Goal: Information Seeking & Learning: Learn about a topic

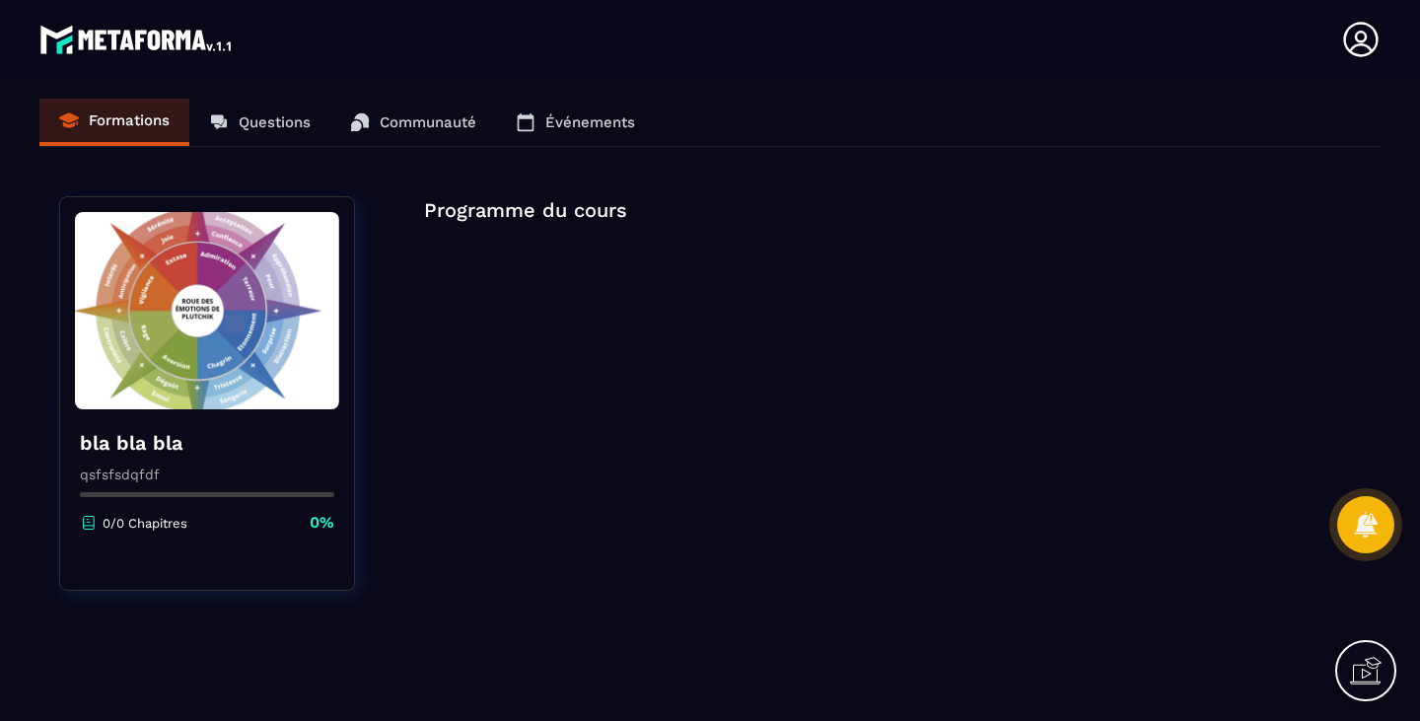
click at [128, 114] on div "Formations Questions Communauté Événements" at bounding box center [709, 123] width 1341 height 48
click at [221, 341] on img at bounding box center [207, 310] width 264 height 197
click at [1379, 672] on icon at bounding box center [1366, 671] width 32 height 32
click at [940, 413] on icon at bounding box center [939, 414] width 24 height 24
click at [1363, 667] on icon at bounding box center [1366, 671] width 32 height 32
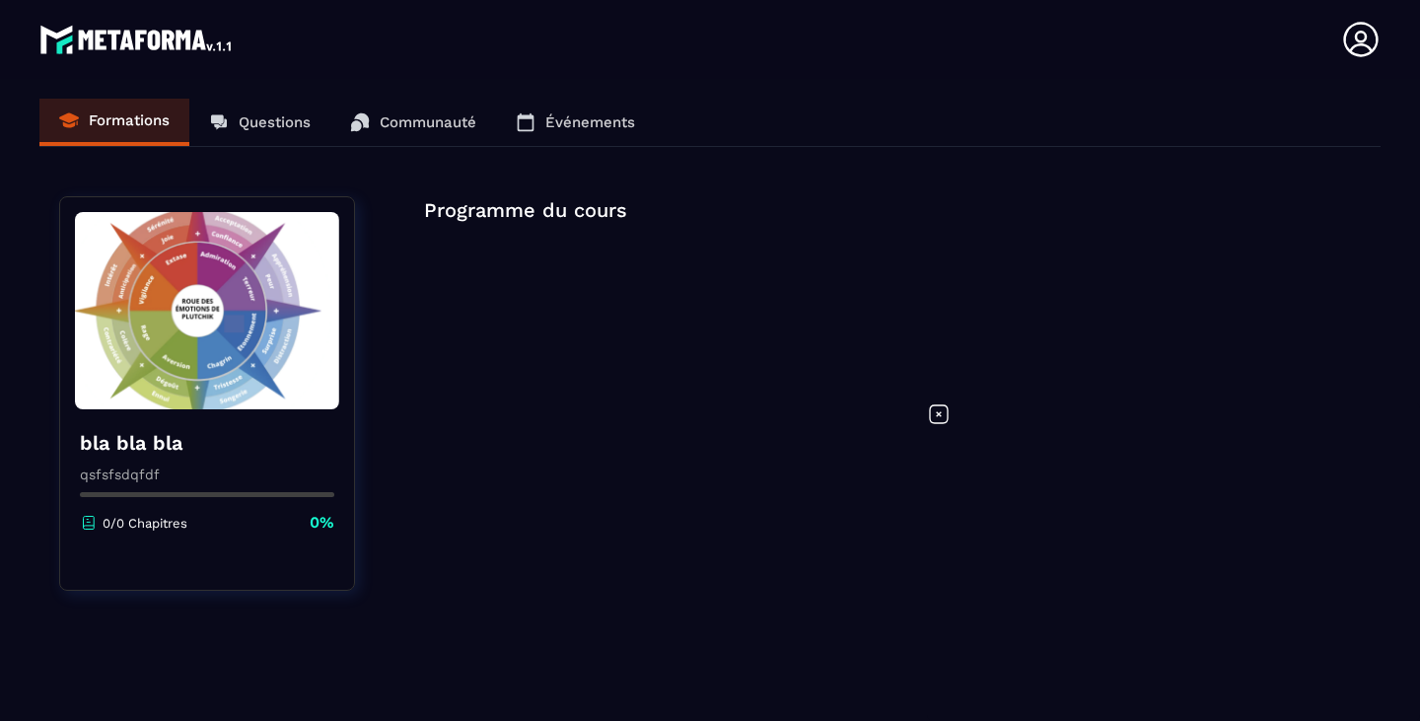
click at [937, 404] on icon at bounding box center [939, 414] width 24 height 24
click at [444, 106] on div "Formations Questions Communauté Événements" at bounding box center [709, 123] width 1341 height 48
click at [435, 129] on div "Formations Questions Communauté Événements" at bounding box center [709, 123] width 1341 height 48
click at [270, 119] on div "Formations Questions Communauté Événements" at bounding box center [709, 123] width 1341 height 48
click at [1367, 31] on icon at bounding box center [1360, 39] width 39 height 39
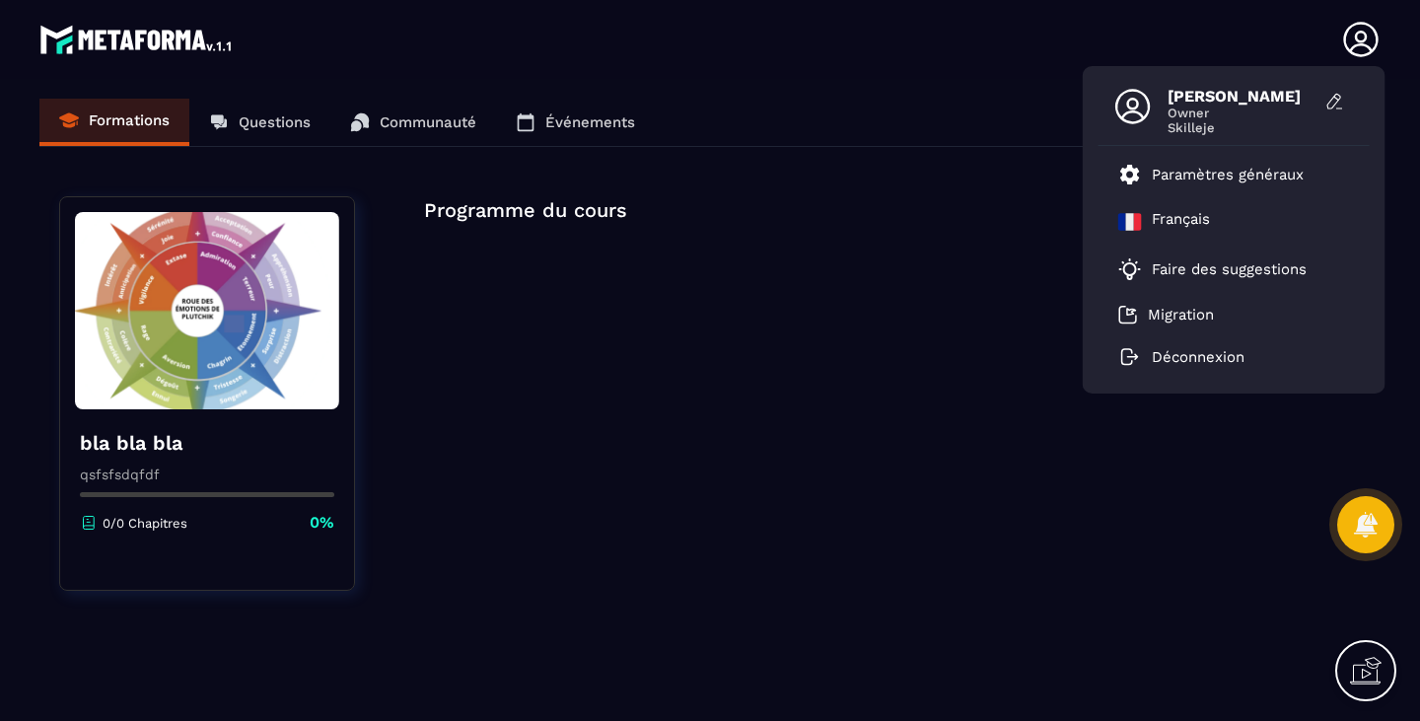
click at [713, 353] on div "Programme du cours" at bounding box center [892, 405] width 937 height 419
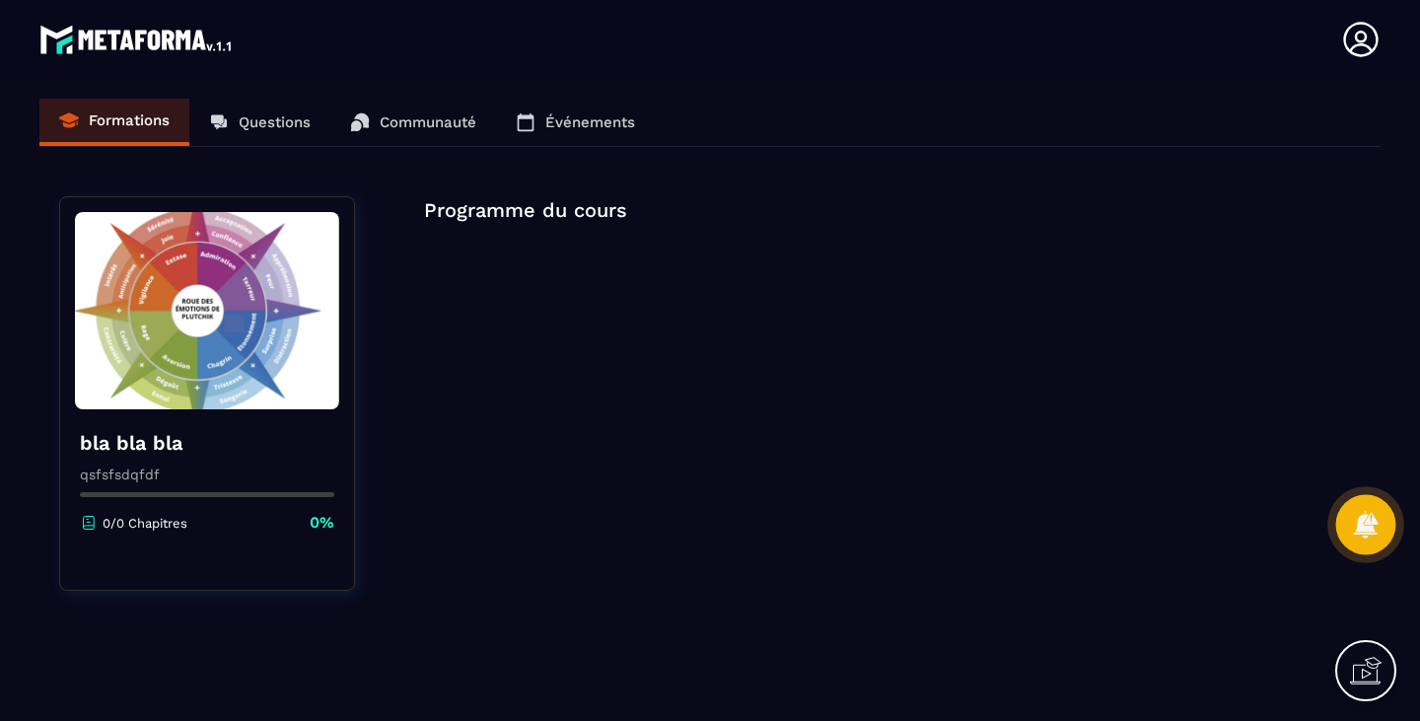
click at [1361, 521] on icon at bounding box center [1365, 524] width 25 height 27
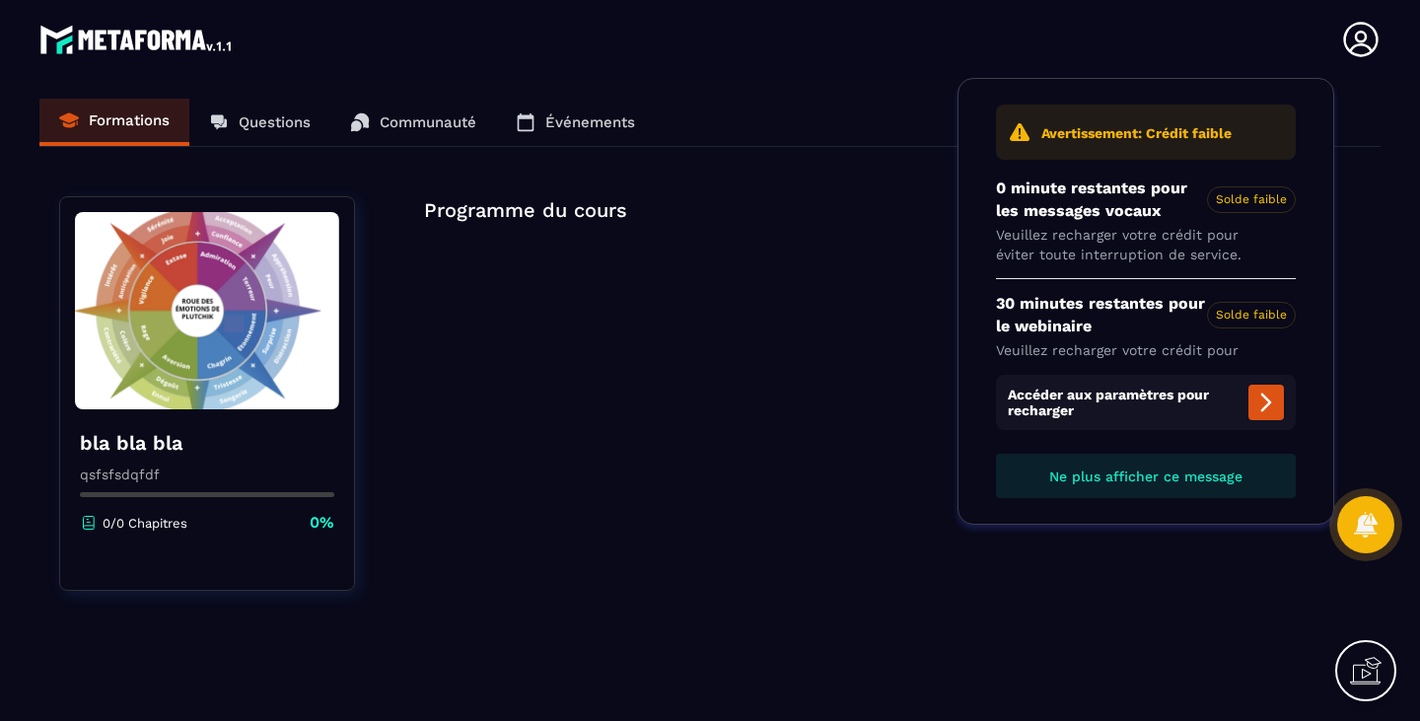
click at [1094, 478] on span "Ne plus afficher ce message" at bounding box center [1145, 476] width 193 height 16
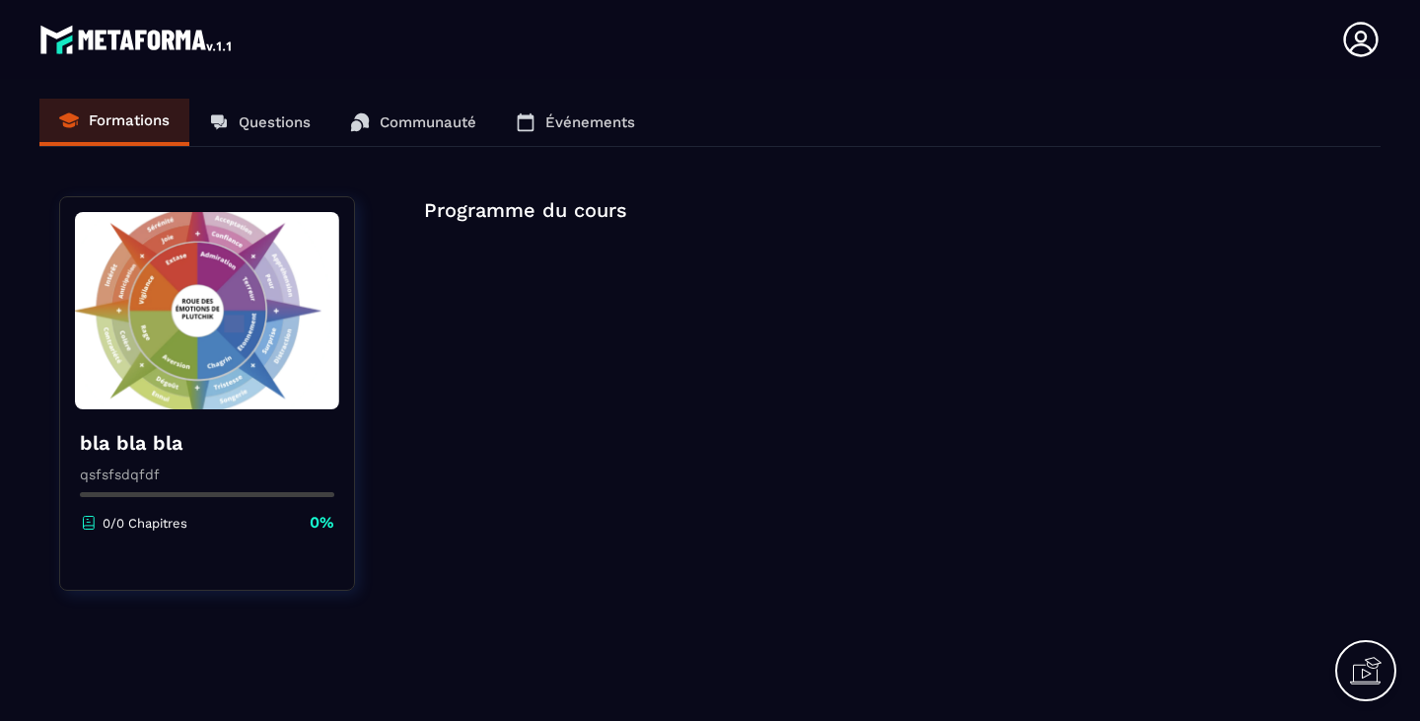
click at [162, 49] on img at bounding box center [136, 39] width 195 height 39
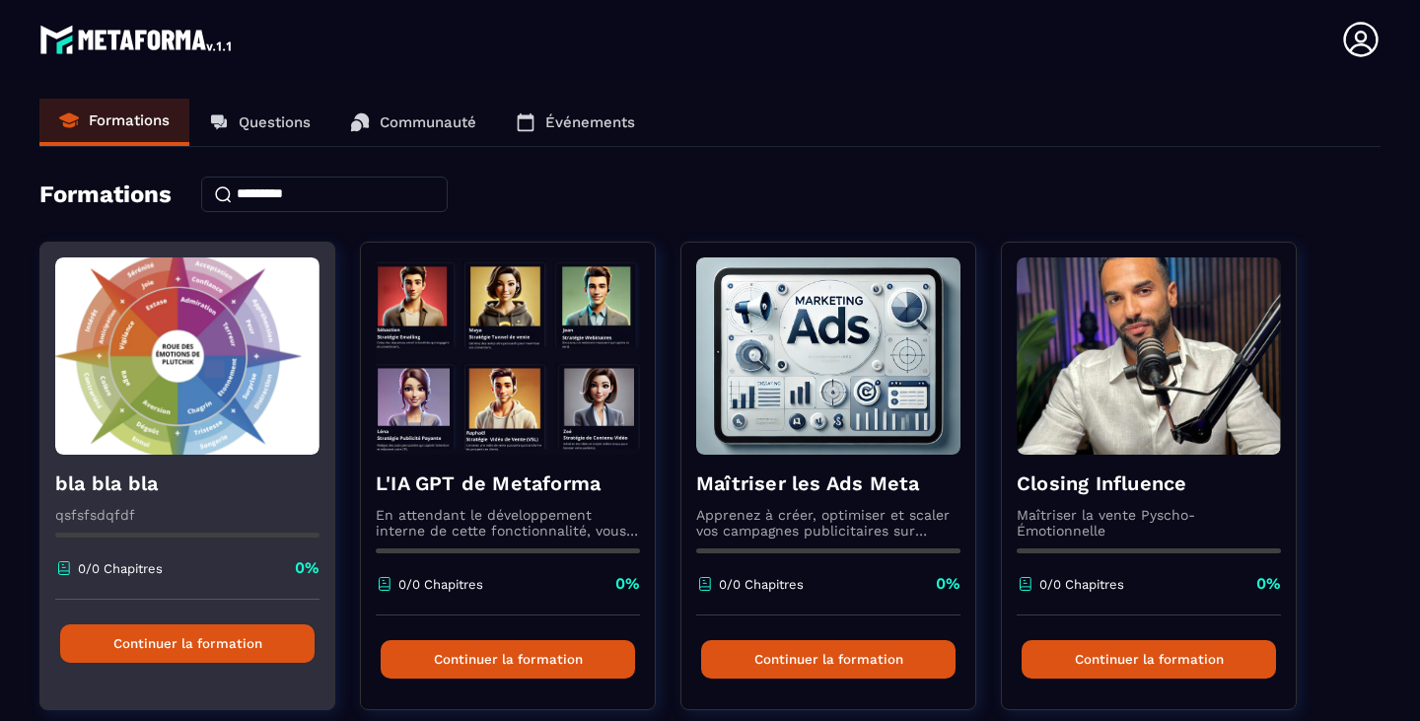
scroll to position [296, 0]
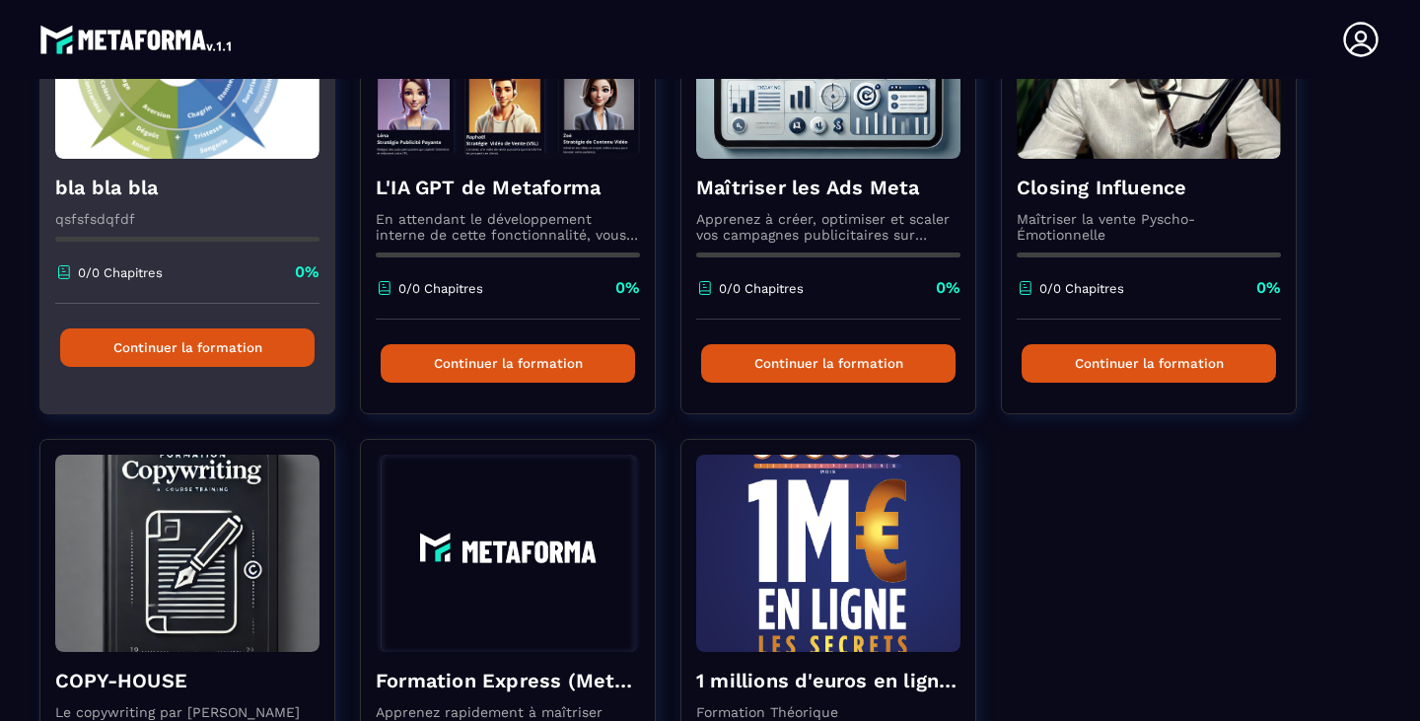
click at [167, 367] on button "Continuer la formation" at bounding box center [187, 347] width 254 height 38
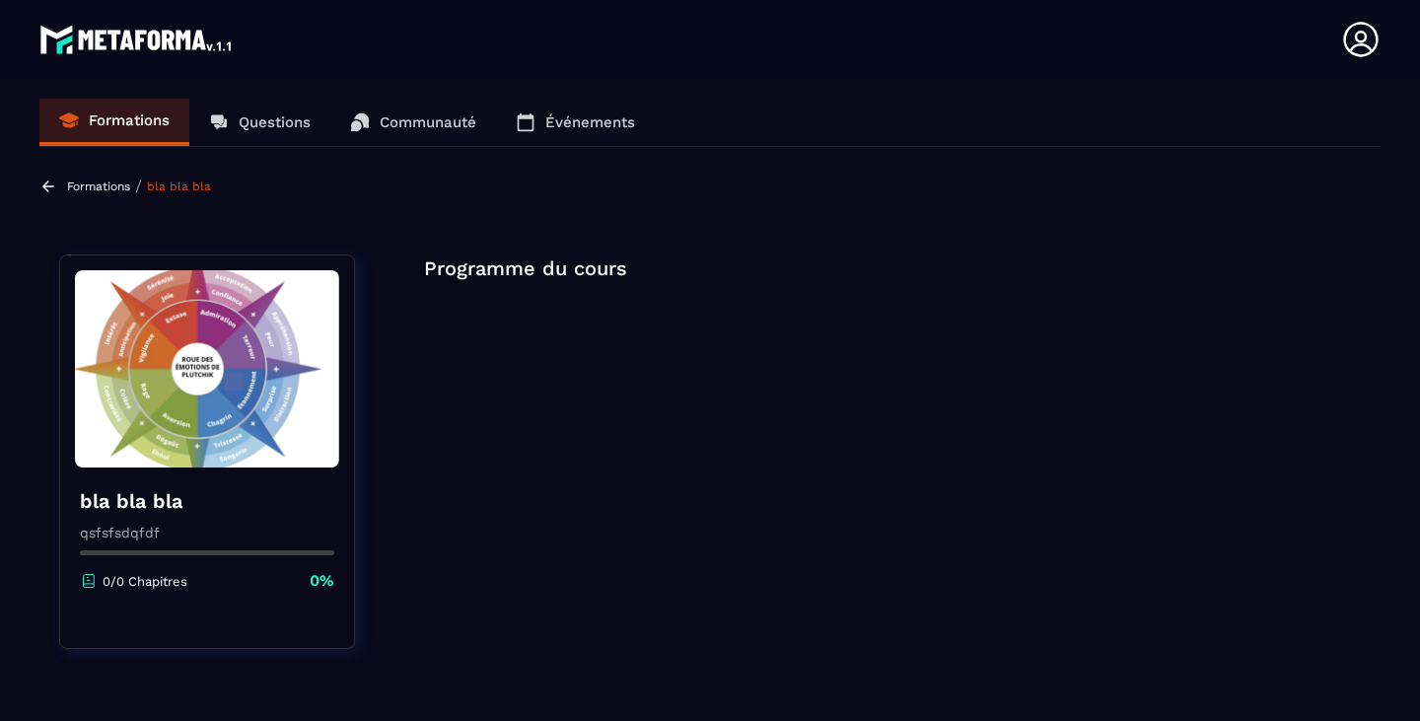
click at [204, 586] on div "0/0 Chapitres 0%" at bounding box center [207, 581] width 254 height 22
drag, startPoint x: 300, startPoint y: 388, endPoint x: 809, endPoint y: 471, distance: 516.3
click at [809, 471] on div "Programme du cours" at bounding box center [892, 463] width 937 height 419
click at [111, 113] on p "Formations" at bounding box center [129, 120] width 81 height 18
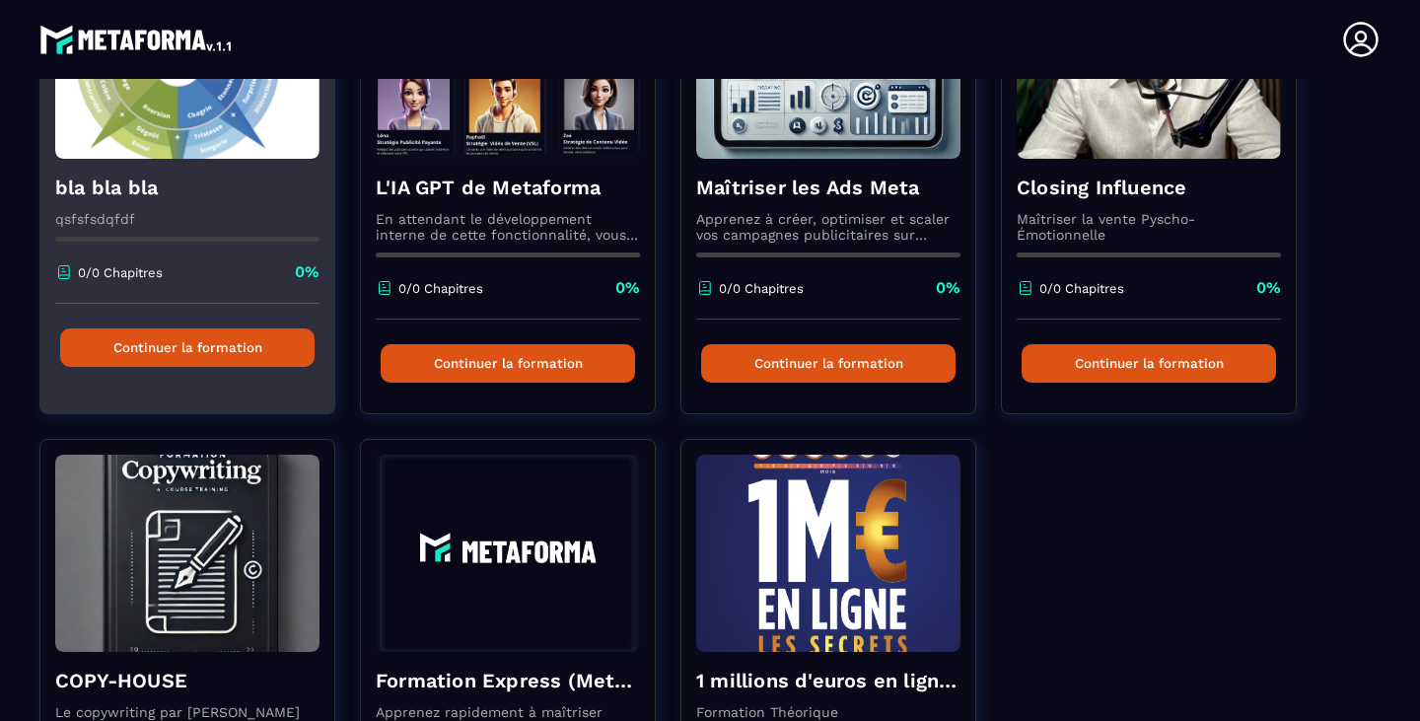
scroll to position [296, 0]
click at [213, 358] on button "Continuer la formation" at bounding box center [187, 347] width 254 height 38
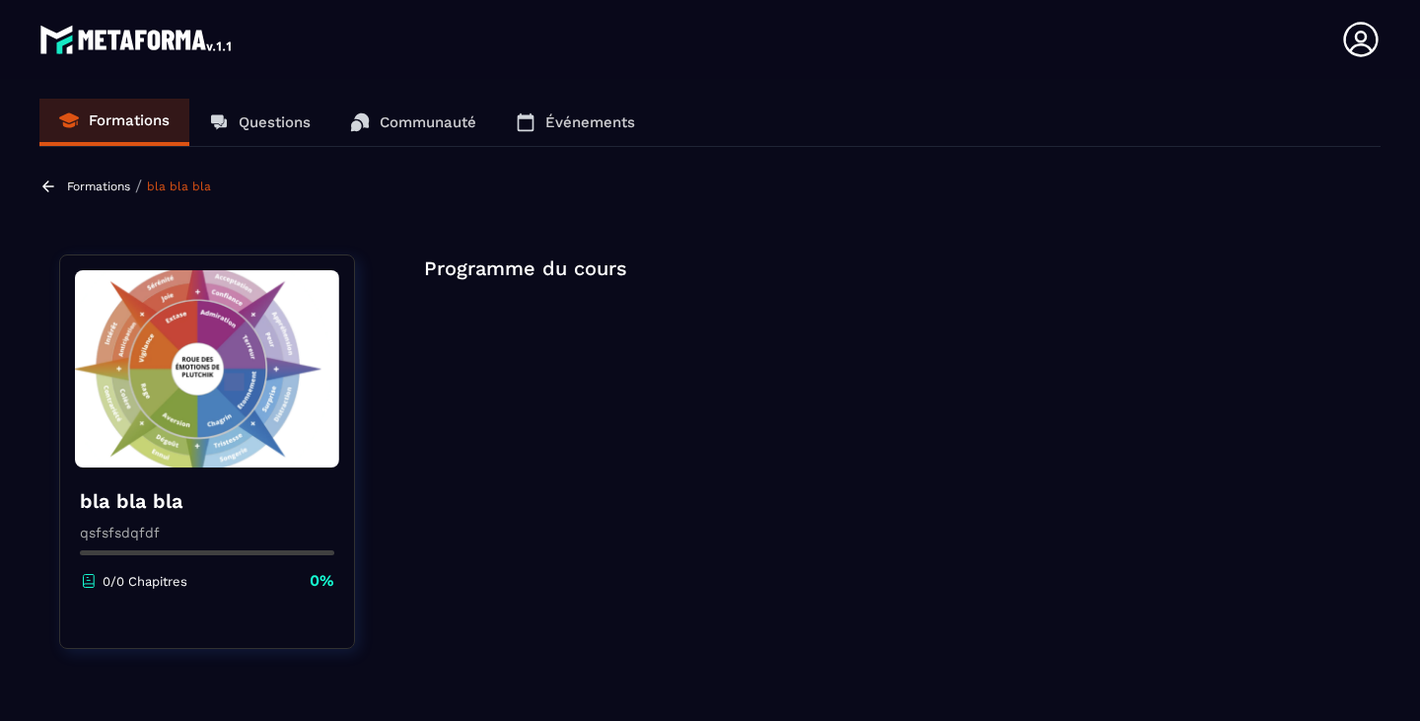
click at [38, 179] on section "Formations Questions Communauté Événements Formations / bla bla bla bla bla bla…" at bounding box center [710, 404] width 1420 height 650
click at [46, 187] on icon at bounding box center [48, 186] width 18 height 18
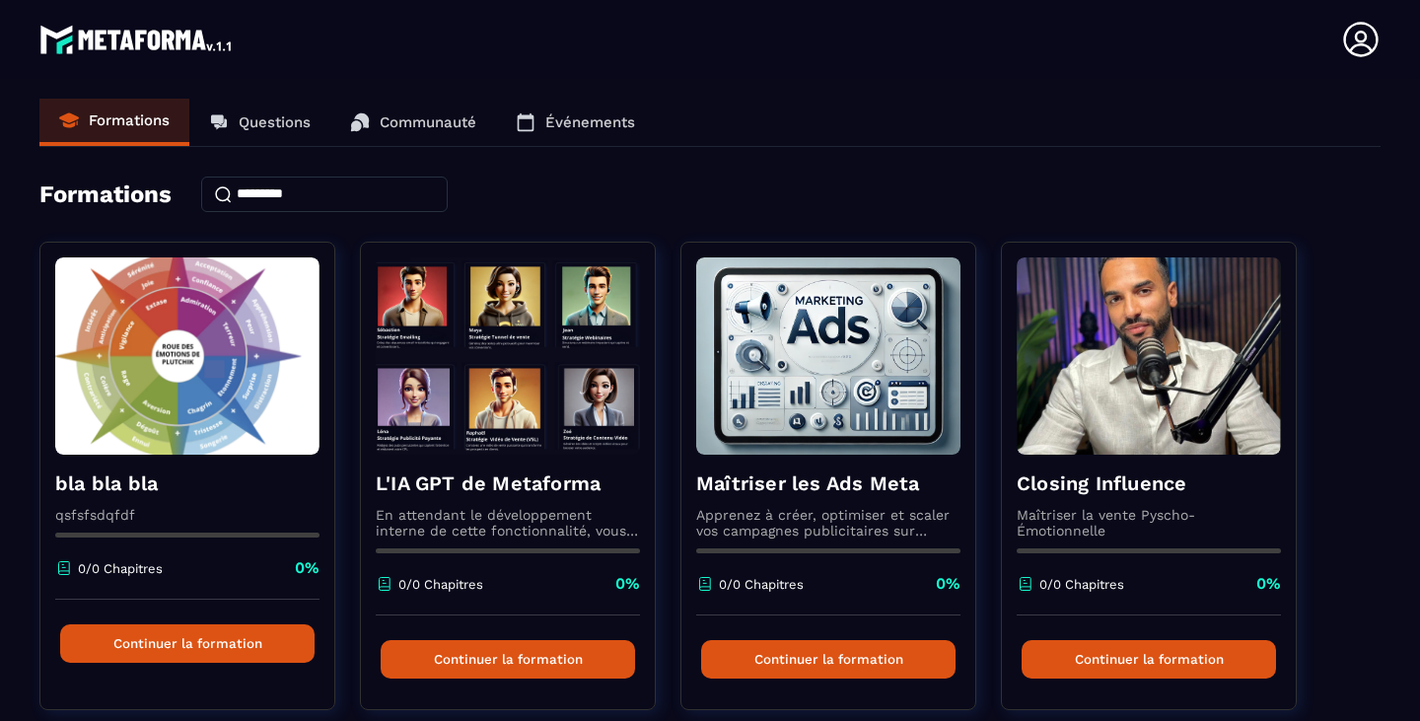
click at [152, 21] on img at bounding box center [136, 39] width 195 height 39
click at [177, 37] on img at bounding box center [136, 39] width 195 height 39
